Goal: Task Accomplishment & Management: Use online tool/utility

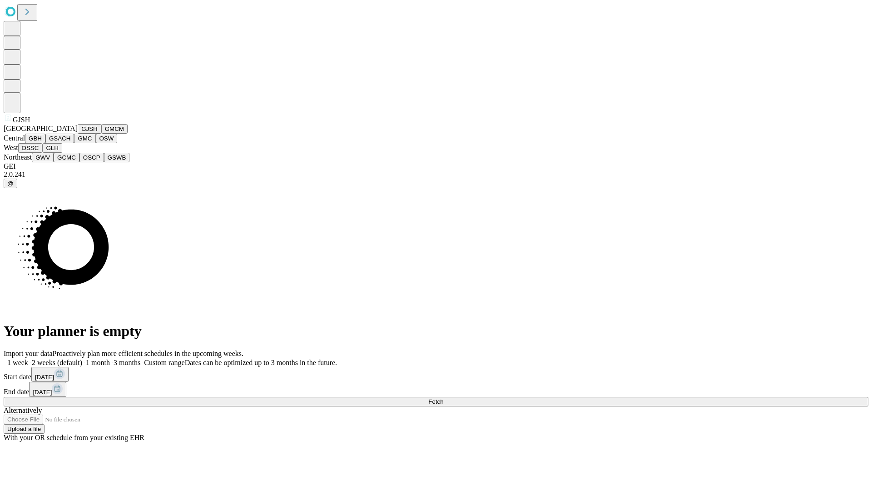
click at [78, 134] on button "GJSH" at bounding box center [90, 129] width 24 height 10
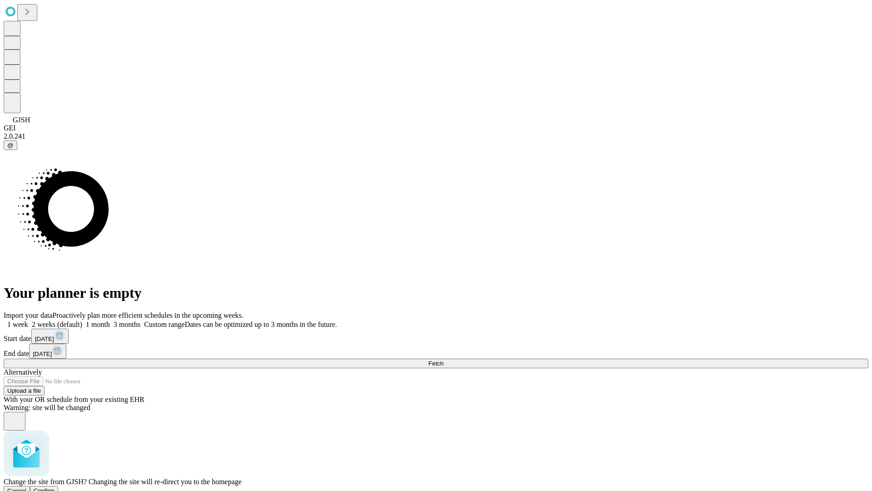
click at [55, 487] on span "Confirm" at bounding box center [44, 490] width 21 height 7
click at [28, 320] on label "1 week" at bounding box center [16, 324] width 25 height 8
click at [443, 360] on span "Fetch" at bounding box center [435, 363] width 15 height 7
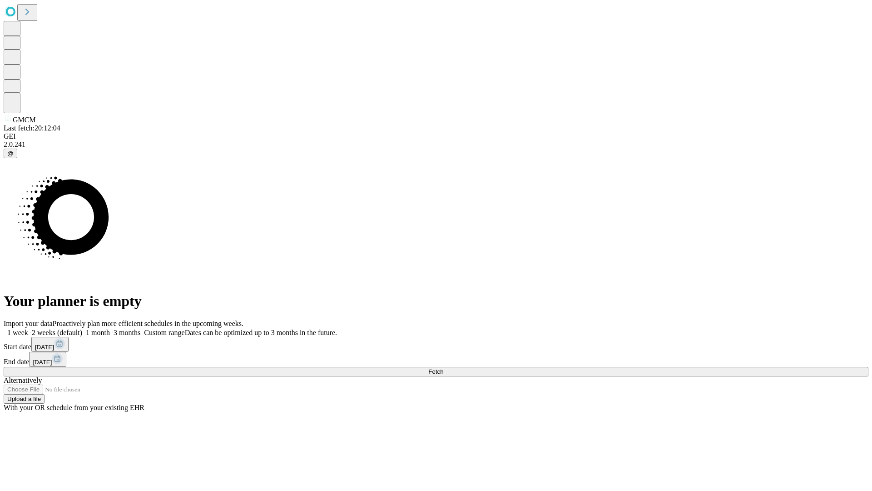
click at [28, 328] on label "1 week" at bounding box center [16, 332] width 25 height 8
click at [443, 368] on span "Fetch" at bounding box center [435, 371] width 15 height 7
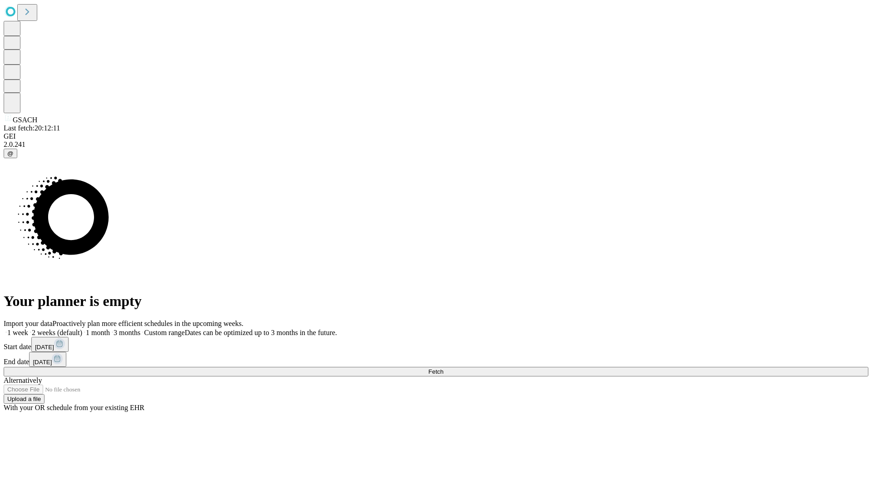
click at [443, 368] on span "Fetch" at bounding box center [435, 371] width 15 height 7
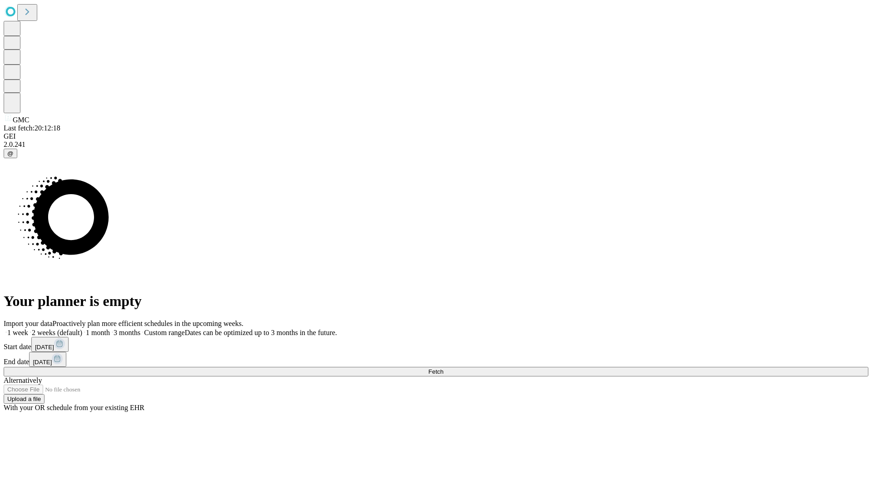
click at [28, 328] on label "1 week" at bounding box center [16, 332] width 25 height 8
click at [443, 368] on span "Fetch" at bounding box center [435, 371] width 15 height 7
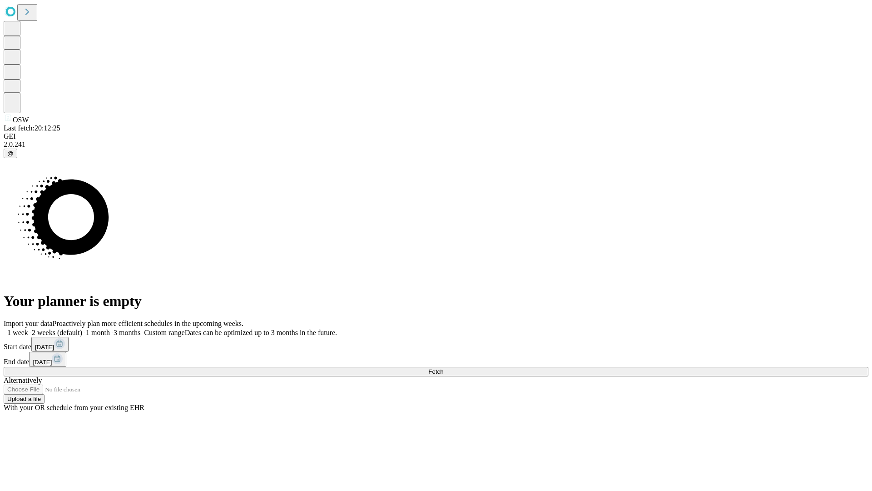
click at [443, 368] on span "Fetch" at bounding box center [435, 371] width 15 height 7
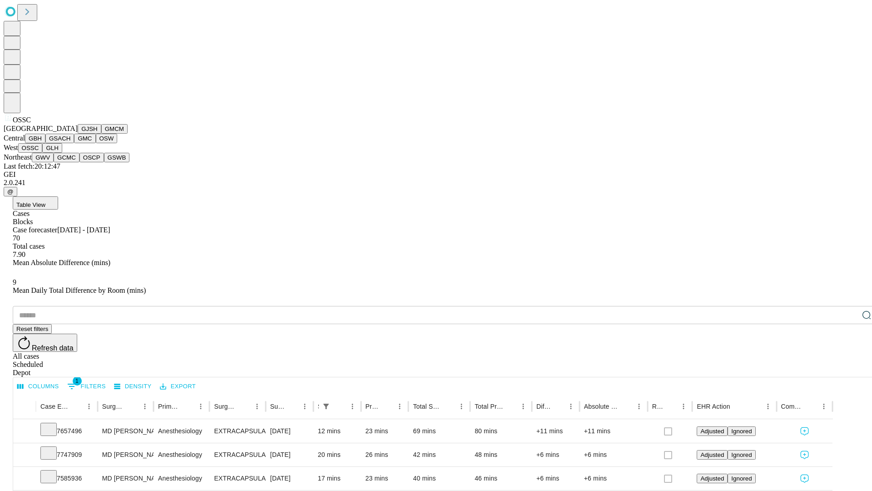
click at [62, 153] on button "GLH" at bounding box center [52, 148] width 20 height 10
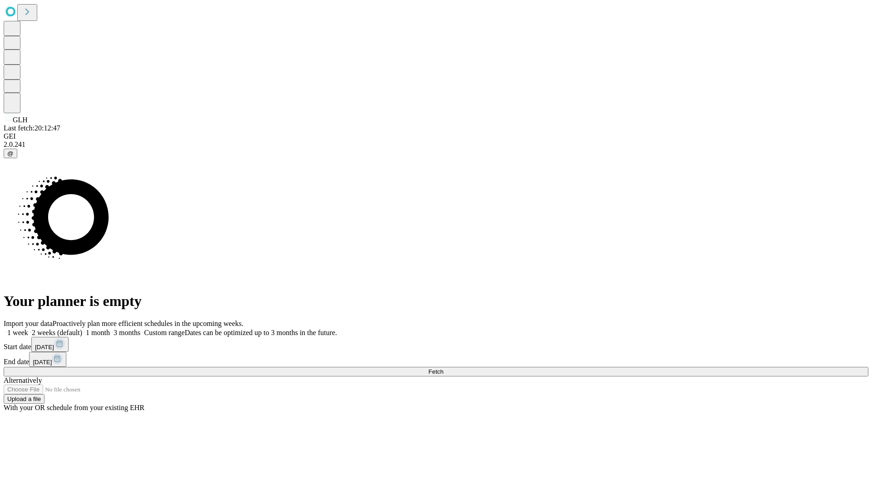
click at [28, 328] on label "1 week" at bounding box center [16, 332] width 25 height 8
click at [443, 368] on span "Fetch" at bounding box center [435, 371] width 15 height 7
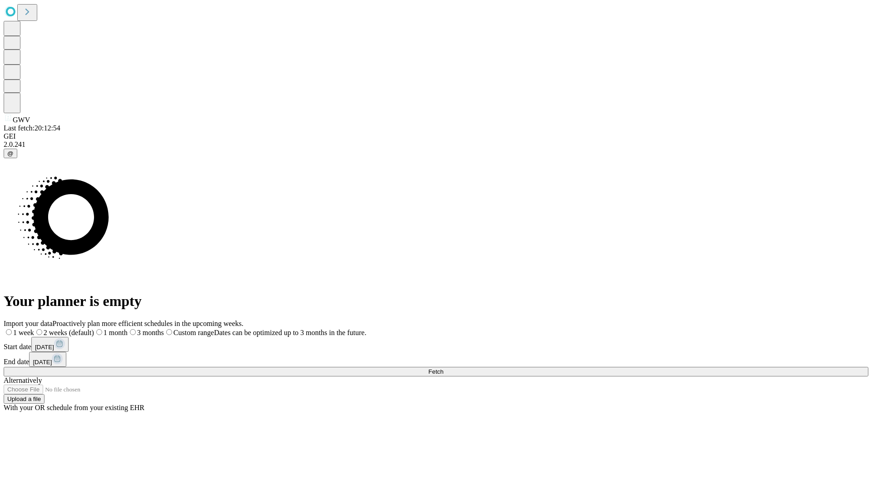
click at [34, 328] on label "1 week" at bounding box center [19, 332] width 30 height 8
click at [443, 368] on span "Fetch" at bounding box center [435, 371] width 15 height 7
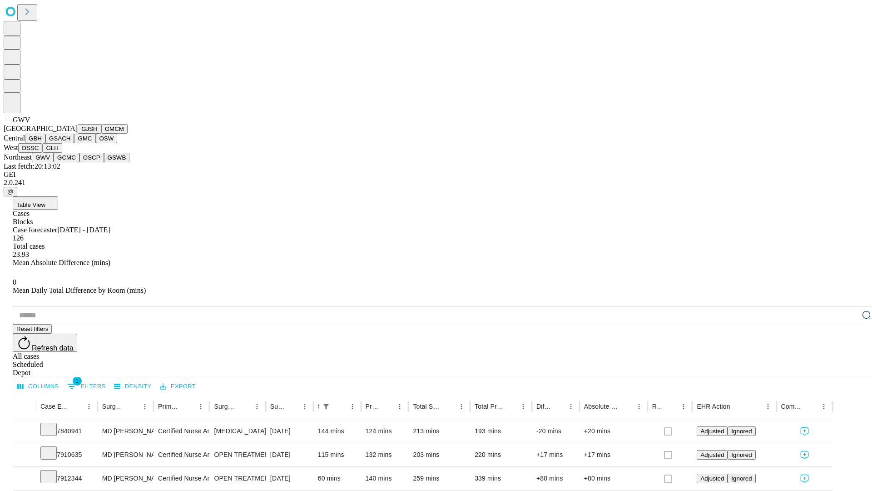
click at [70, 162] on button "GCMC" at bounding box center [67, 158] width 26 height 10
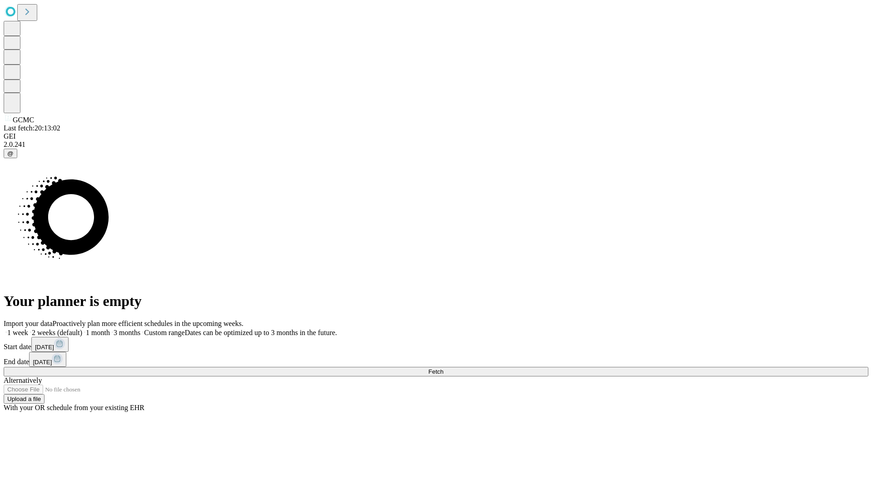
click at [28, 328] on label "1 week" at bounding box center [16, 332] width 25 height 8
click at [443, 368] on span "Fetch" at bounding box center [435, 371] width 15 height 7
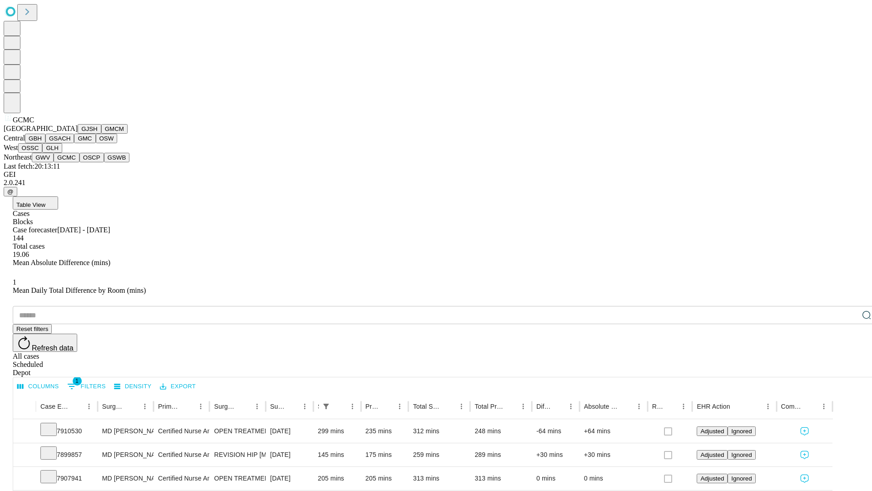
click at [79, 162] on button "OSCP" at bounding box center [91, 158] width 25 height 10
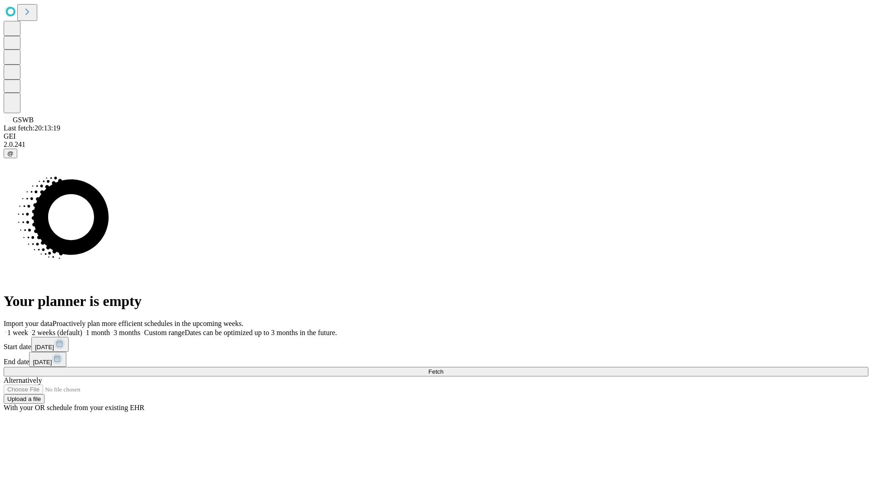
click at [28, 328] on label "1 week" at bounding box center [16, 332] width 25 height 8
click at [443, 368] on span "Fetch" at bounding box center [435, 371] width 15 height 7
